Goal: Transaction & Acquisition: Purchase product/service

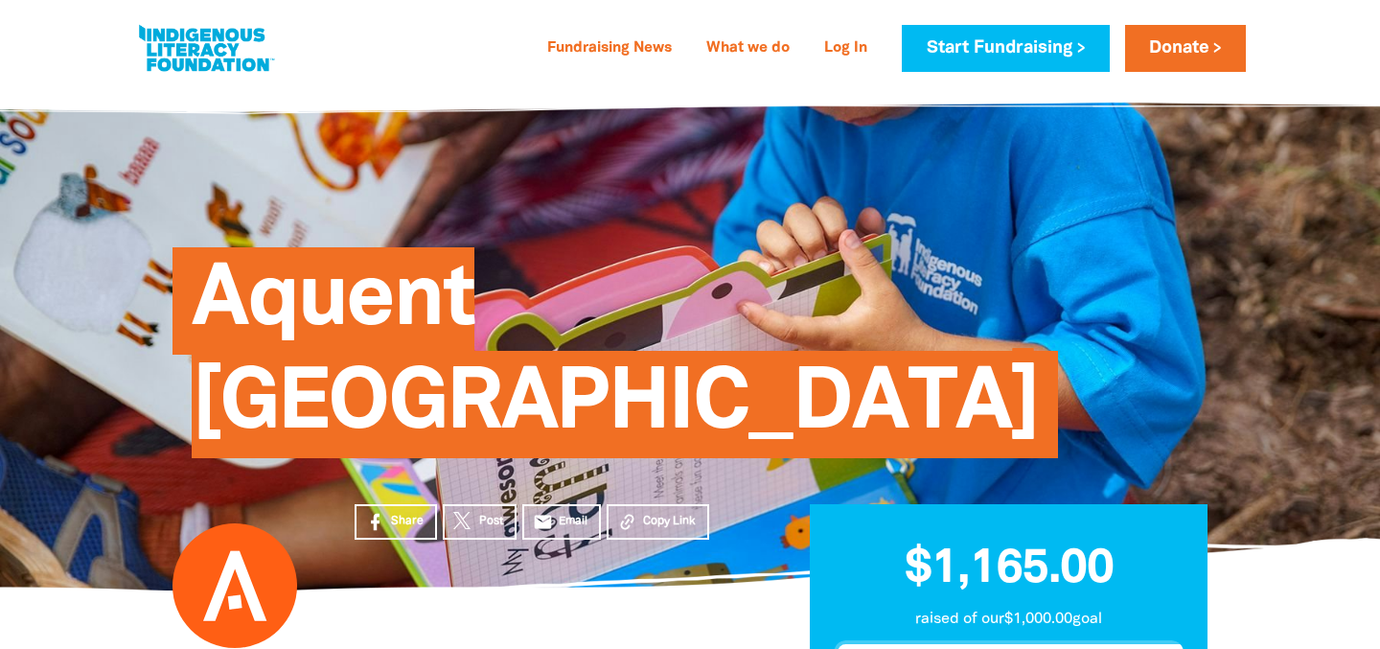
click at [217, 34] on link at bounding box center [206, 48] width 144 height 58
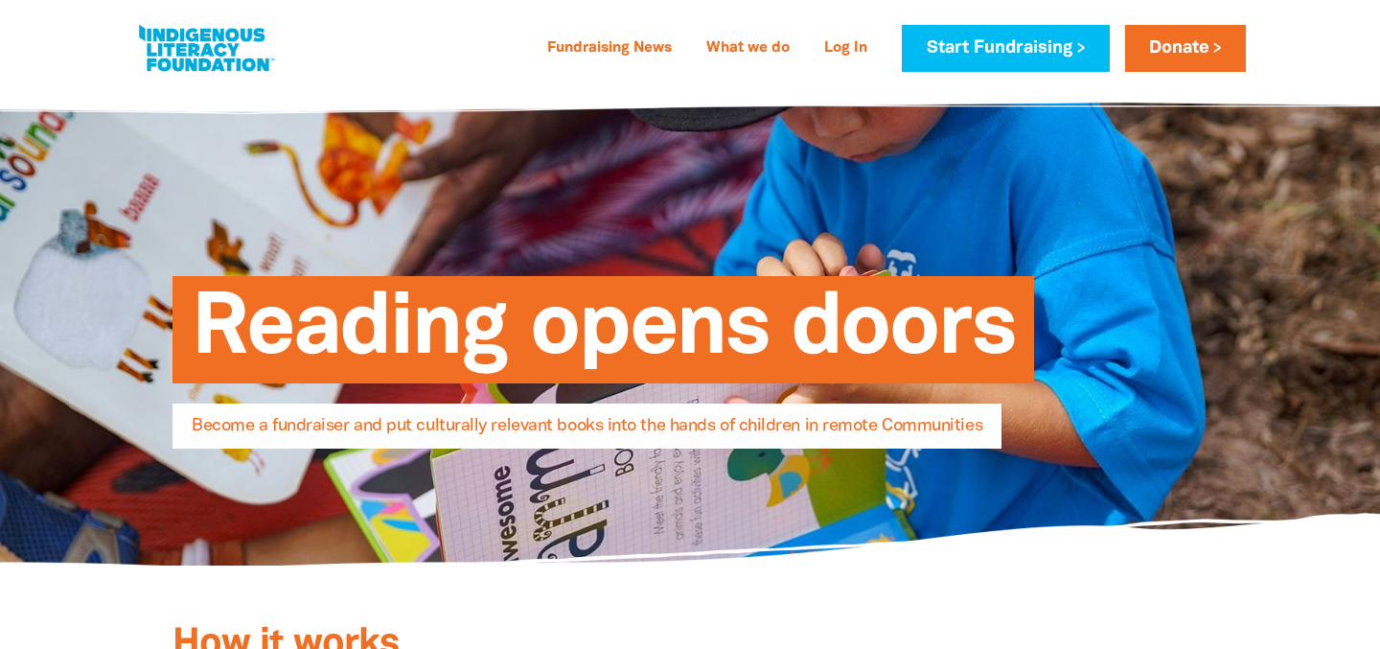
select select "AU"
